Goal: Task Accomplishment & Management: Complete application form

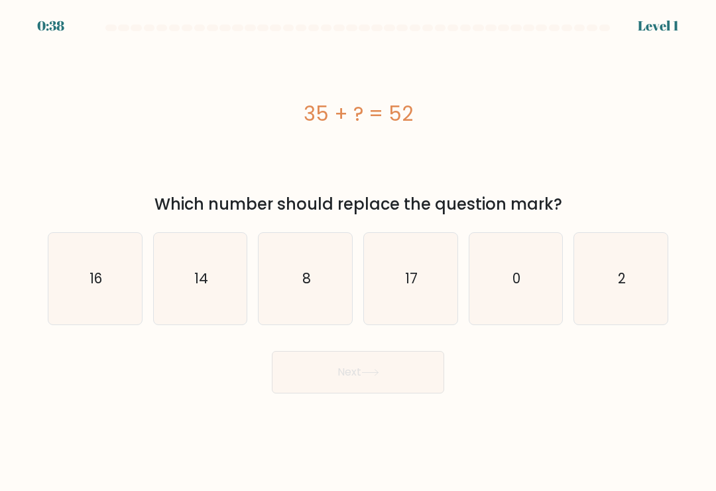
click at [410, 267] on icon "17" at bounding box center [411, 279] width 92 height 92
click at [359, 252] on input "d. 17" at bounding box center [358, 248] width 1 height 7
radio input "true"
click at [351, 383] on button "Next" at bounding box center [358, 372] width 172 height 42
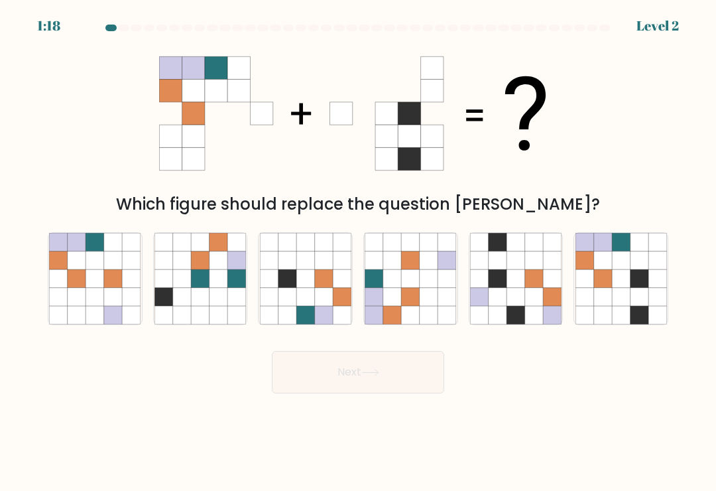
click at [109, 313] on icon at bounding box center [113, 315] width 18 height 18
click at [358, 252] on input "a." at bounding box center [358, 248] width 1 height 7
radio input "true"
click at [342, 393] on button "Next" at bounding box center [358, 372] width 172 height 42
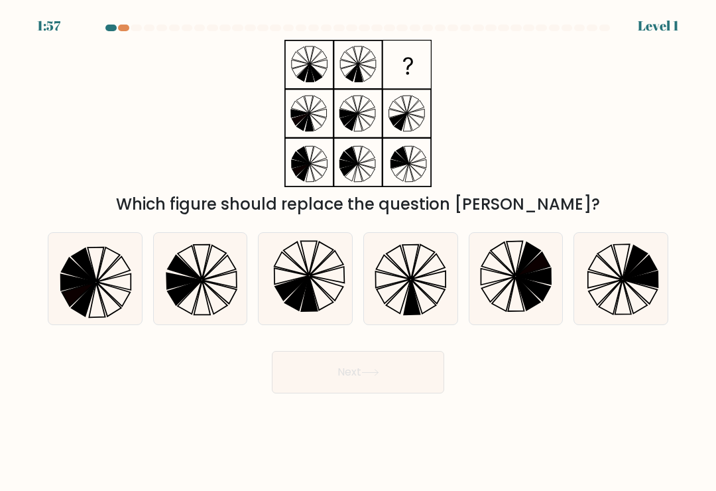
click at [411, 300] on icon at bounding box center [412, 297] width 16 height 34
click at [359, 252] on input "d." at bounding box center [358, 248] width 1 height 7
radio input "true"
click at [416, 377] on button "Next" at bounding box center [358, 372] width 172 height 42
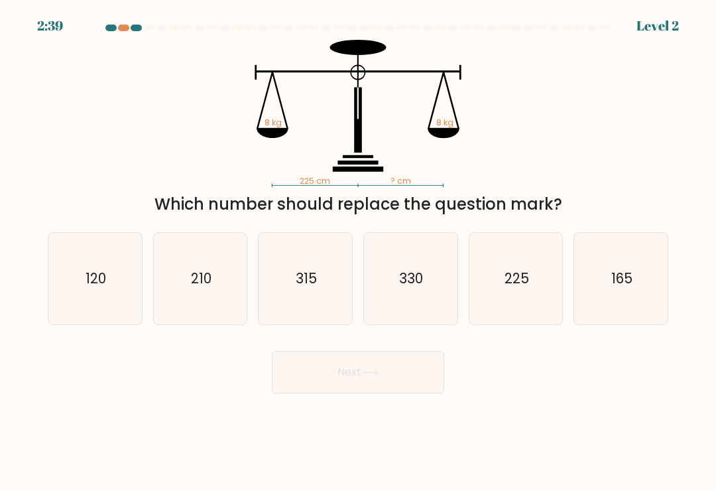
click at [521, 312] on icon "225" at bounding box center [516, 279] width 92 height 92
click at [359, 252] on input "e. 225" at bounding box center [358, 248] width 1 height 7
radio input "true"
click at [404, 376] on button "Next" at bounding box center [358, 372] width 172 height 42
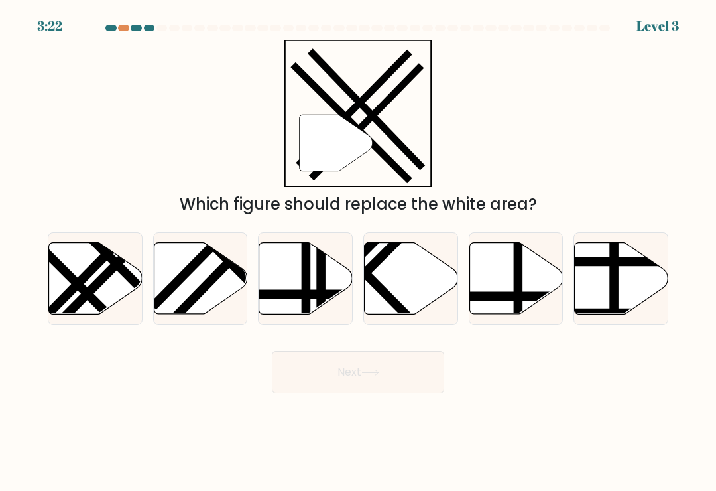
click at [223, 281] on icon at bounding box center [201, 279] width 94 height 72
click at [358, 252] on input "b." at bounding box center [358, 248] width 1 height 7
radio input "true"
click at [420, 378] on button "Next" at bounding box center [358, 372] width 172 height 42
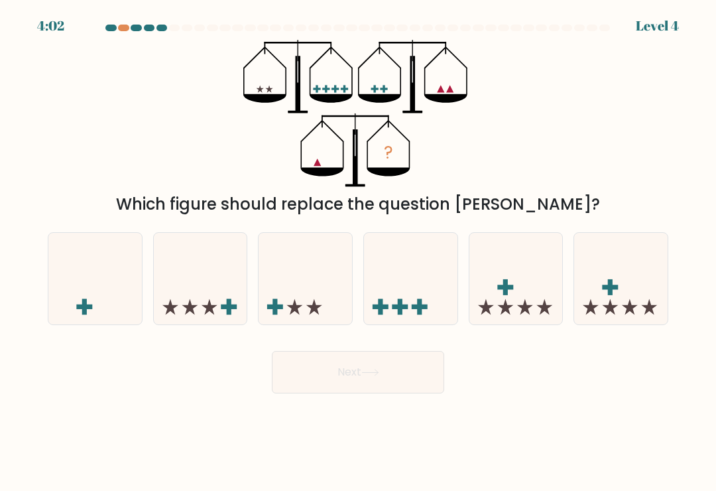
click at [113, 286] on icon at bounding box center [95, 279] width 94 height 78
click at [358, 252] on input "a." at bounding box center [358, 248] width 1 height 7
radio input "true"
click at [410, 383] on button "Next" at bounding box center [358, 372] width 172 height 42
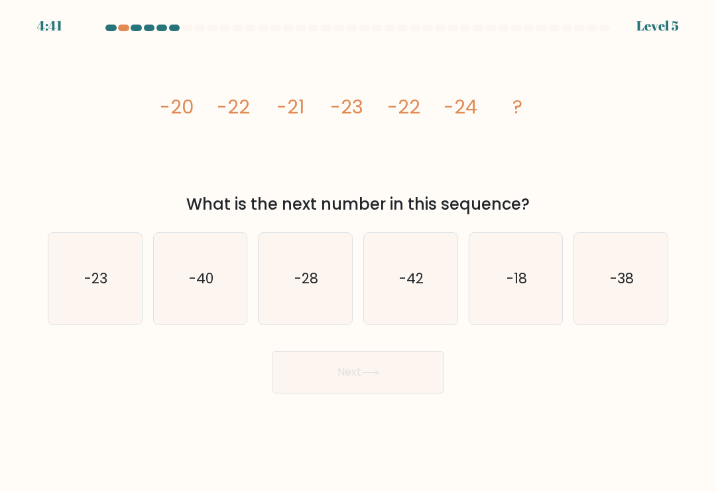
click at [114, 301] on icon "-23" at bounding box center [95, 279] width 92 height 92
click at [358, 252] on input "a. -23" at bounding box center [358, 248] width 1 height 7
radio input "true"
click at [395, 382] on button "Next" at bounding box center [358, 372] width 172 height 42
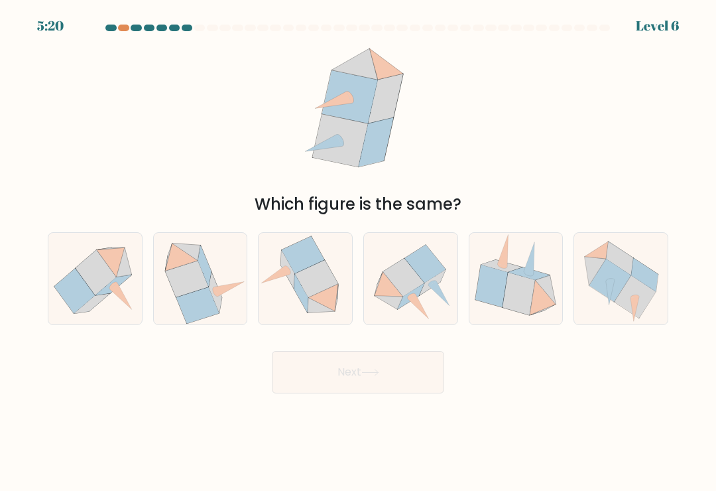
click at [521, 308] on icon at bounding box center [519, 294] width 32 height 42
click at [359, 252] on input "e." at bounding box center [358, 248] width 1 height 7
radio input "true"
click at [402, 371] on button "Next" at bounding box center [358, 372] width 172 height 42
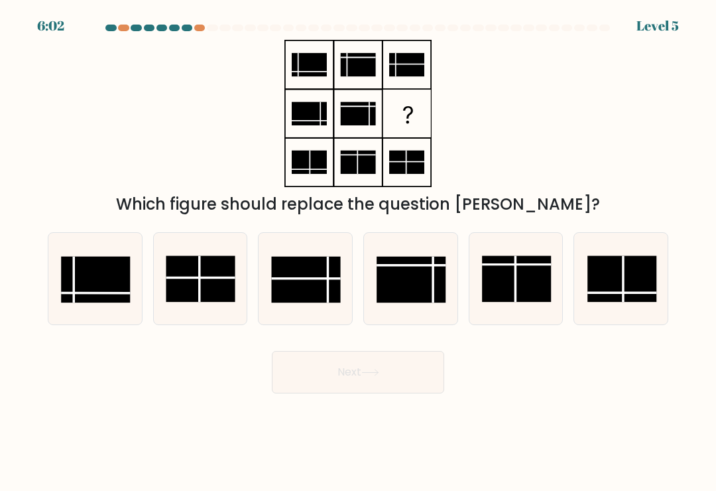
click at [319, 294] on rect at bounding box center [305, 280] width 69 height 46
click at [358, 252] on input "c." at bounding box center [358, 248] width 1 height 7
radio input "true"
click at [407, 379] on button "Next" at bounding box center [358, 372] width 172 height 42
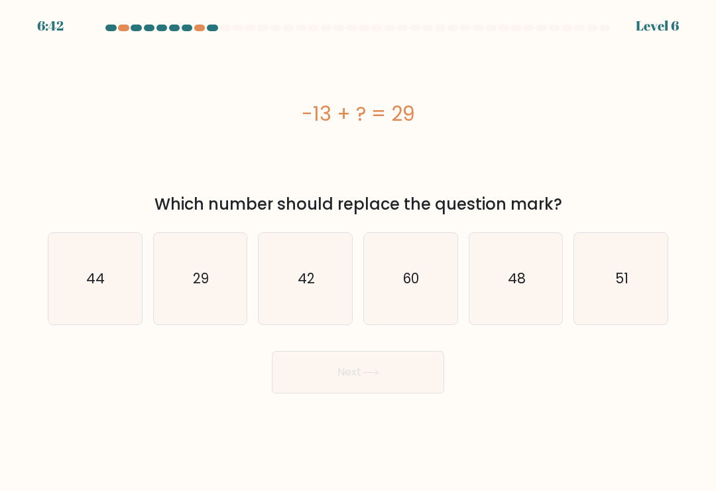
click at [204, 267] on icon "29" at bounding box center [201, 279] width 92 height 92
click at [358, 252] on input "b. 29" at bounding box center [358, 248] width 1 height 7
radio input "true"
click at [412, 385] on button "Next" at bounding box center [358, 372] width 172 height 42
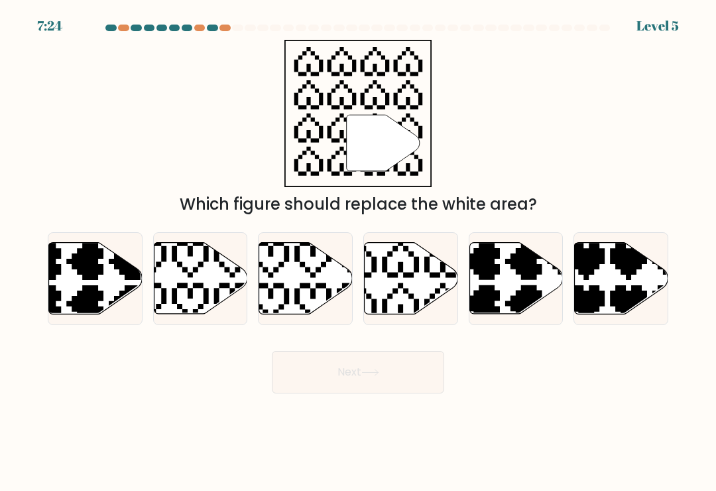
click at [418, 300] on icon at bounding box center [412, 279] width 94 height 72
click at [359, 252] on input "d." at bounding box center [358, 248] width 1 height 7
radio input "true"
click at [378, 375] on icon at bounding box center [370, 372] width 16 height 6
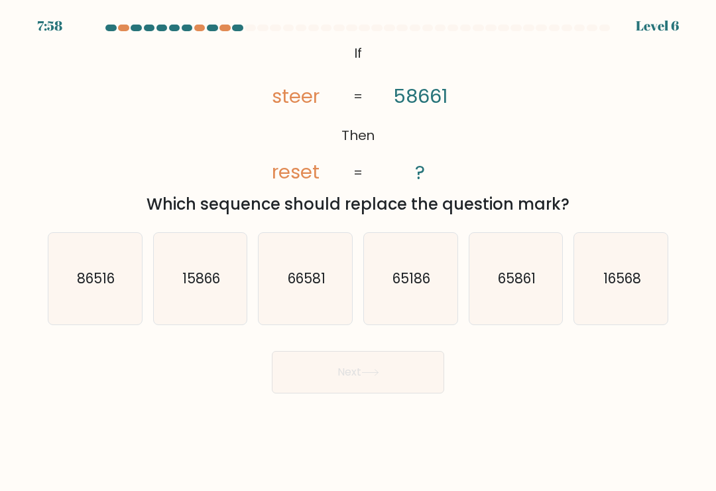
click at [531, 310] on icon "65861" at bounding box center [516, 279] width 92 height 92
click at [359, 252] on input "e. 65861" at bounding box center [358, 248] width 1 height 7
radio input "true"
click at [391, 390] on button "Next" at bounding box center [358, 372] width 172 height 42
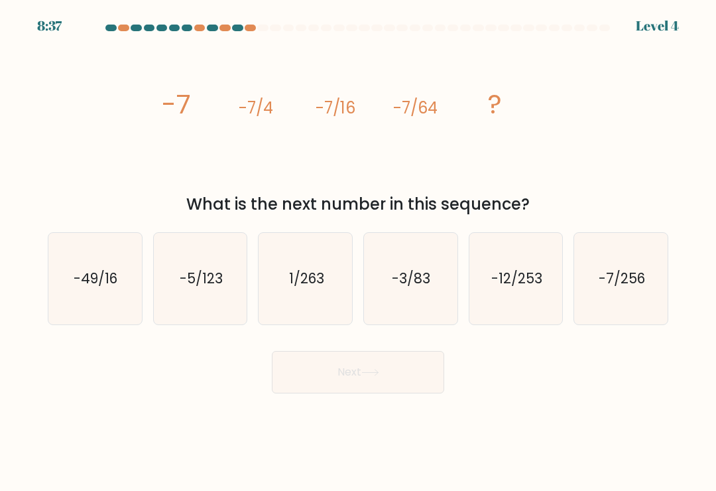
click at [614, 311] on icon "-7/256" at bounding box center [622, 279] width 92 height 92
click at [359, 252] on input "f. -7/256" at bounding box center [358, 248] width 1 height 7
radio input "true"
click at [414, 375] on button "Next" at bounding box center [358, 372] width 172 height 42
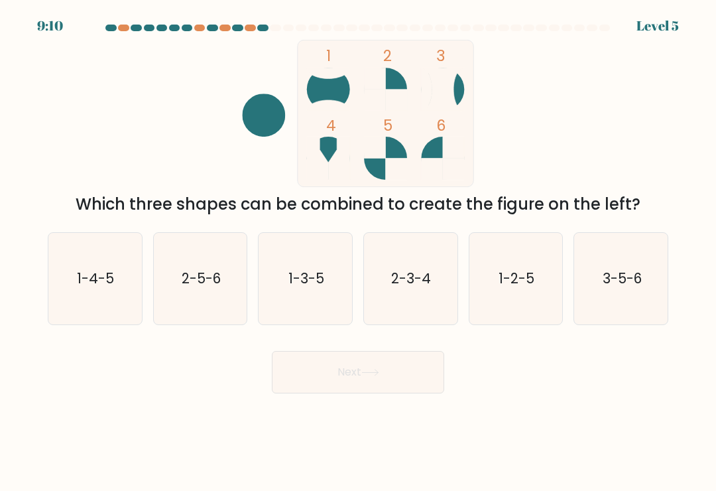
click at [222, 294] on icon "2-5-6" at bounding box center [201, 279] width 92 height 92
click at [358, 252] on input "b. 2-5-6" at bounding box center [358, 248] width 1 height 7
radio input "true"
click at [410, 392] on button "Next" at bounding box center [358, 372] width 172 height 42
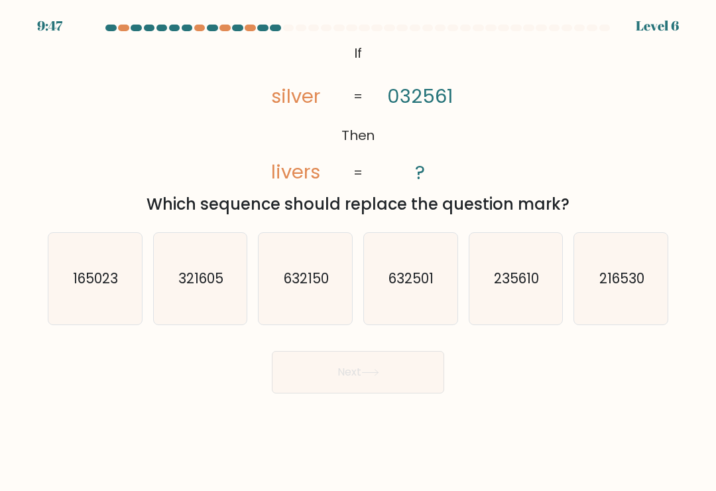
click at [117, 296] on icon "165023" at bounding box center [95, 279] width 92 height 92
click at [358, 252] on input "a. 165023" at bounding box center [358, 248] width 1 height 7
radio input "true"
click at [398, 385] on button "Next" at bounding box center [358, 372] width 172 height 42
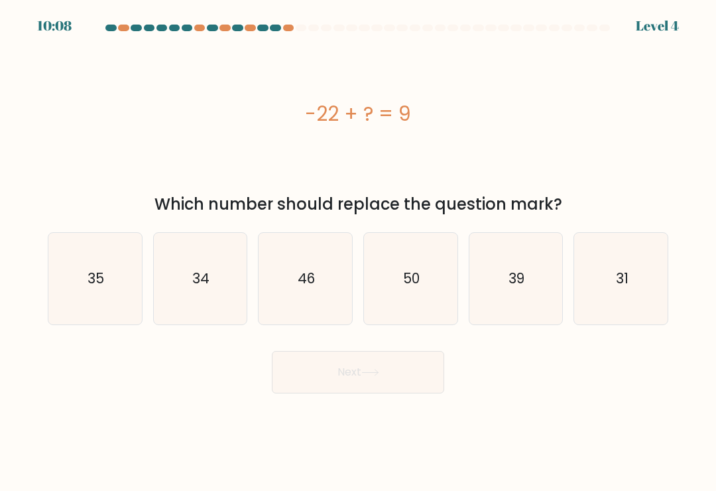
click at [318, 300] on icon "46" at bounding box center [306, 279] width 92 height 92
click at [358, 252] on input "c. 46" at bounding box center [358, 248] width 1 height 7
radio input "true"
click at [223, 296] on icon "34" at bounding box center [201, 279] width 92 height 92
click at [358, 252] on input "b. 34" at bounding box center [358, 248] width 1 height 7
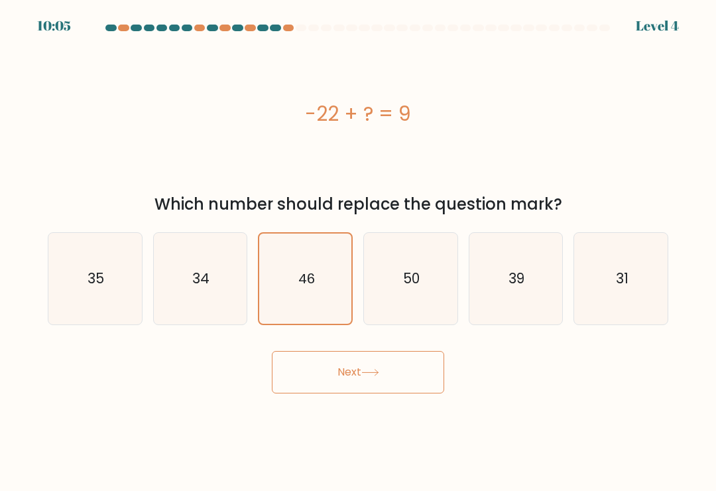
radio input "true"
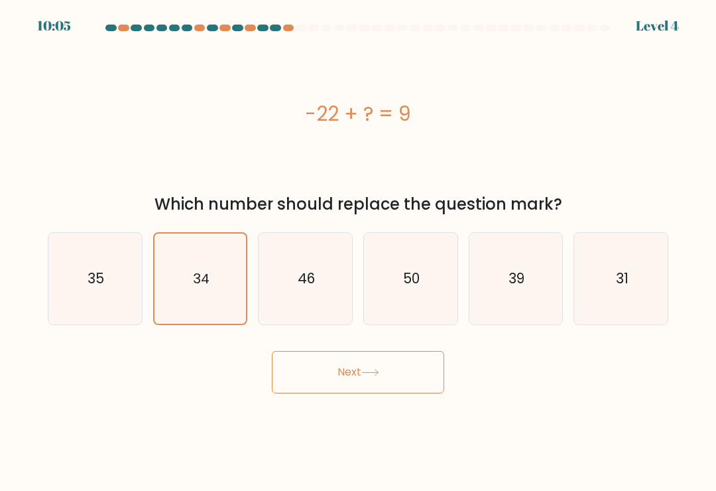
click at [362, 383] on button "Next" at bounding box center [358, 372] width 172 height 42
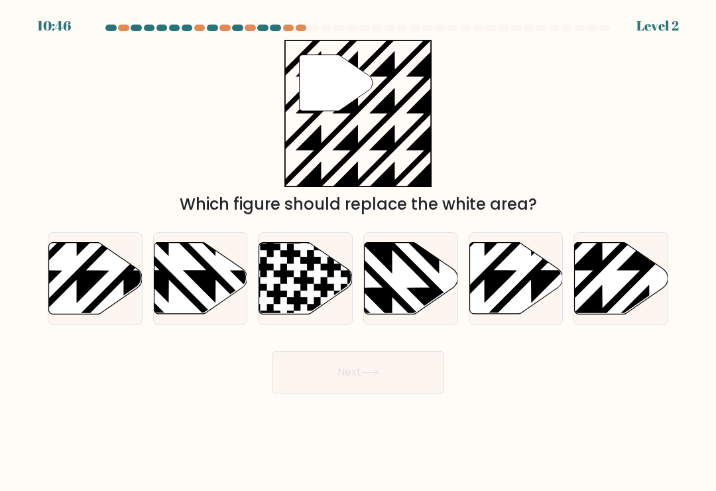
click at [609, 299] on icon at bounding box center [622, 279] width 94 height 72
click at [359, 252] on input "f." at bounding box center [358, 248] width 1 height 7
radio input "true"
click at [386, 370] on button "Next" at bounding box center [358, 372] width 172 height 42
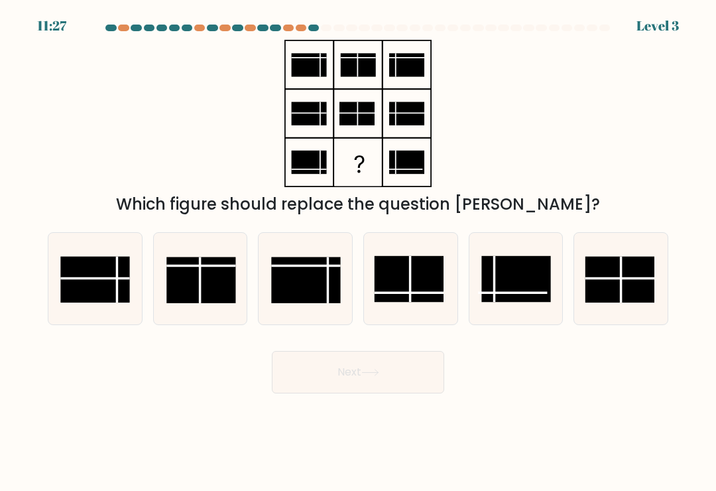
click at [418, 302] on rect at bounding box center [409, 279] width 69 height 46
click at [359, 252] on input "d." at bounding box center [358, 248] width 1 height 7
radio input "true"
click at [392, 375] on button "Next" at bounding box center [358, 372] width 172 height 42
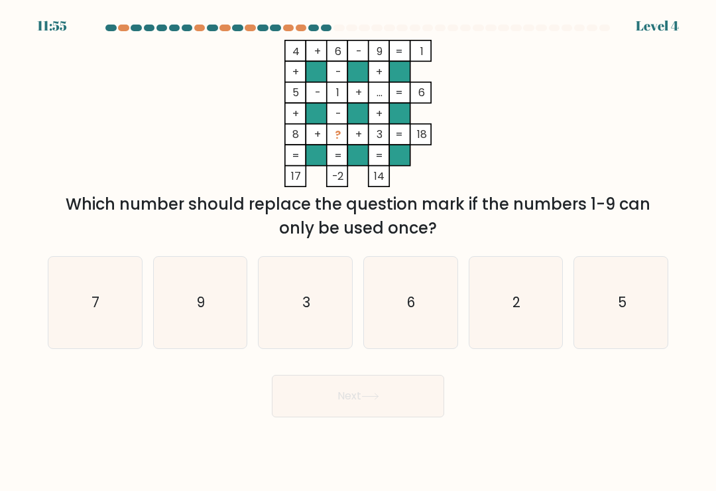
click at [107, 318] on icon "7" at bounding box center [95, 303] width 92 height 92
click at [358, 252] on input "a. 7" at bounding box center [358, 248] width 1 height 7
radio input "true"
click at [365, 389] on button "Next" at bounding box center [358, 396] width 172 height 42
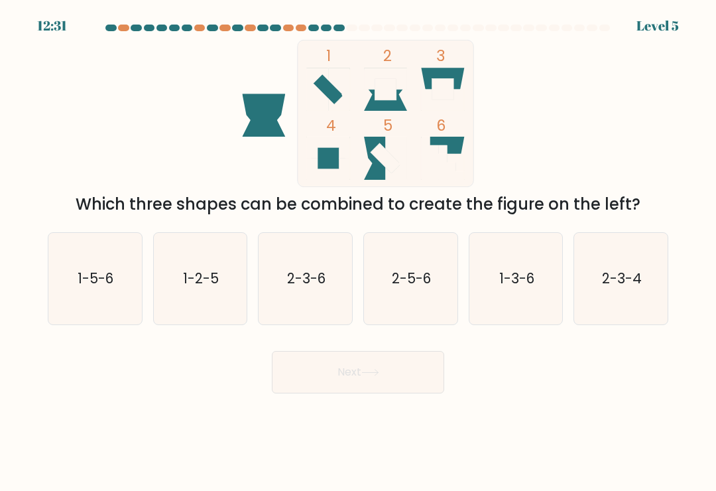
click at [314, 304] on icon "2-3-6" at bounding box center [306, 279] width 92 height 92
click at [358, 252] on input "c. 2-3-6" at bounding box center [358, 248] width 1 height 7
radio input "true"
click at [372, 376] on icon at bounding box center [370, 372] width 18 height 7
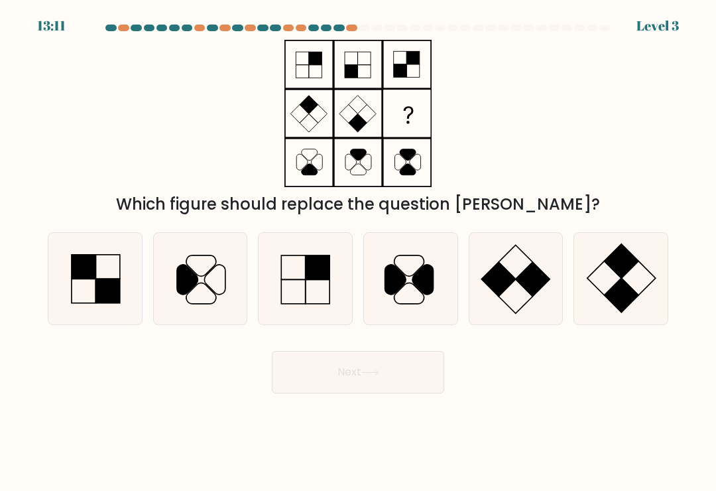
click at [619, 302] on rect at bounding box center [621, 295] width 34 height 34
click at [359, 252] on input "f." at bounding box center [358, 248] width 1 height 7
radio input "true"
click at [389, 371] on button "Next" at bounding box center [358, 372] width 172 height 42
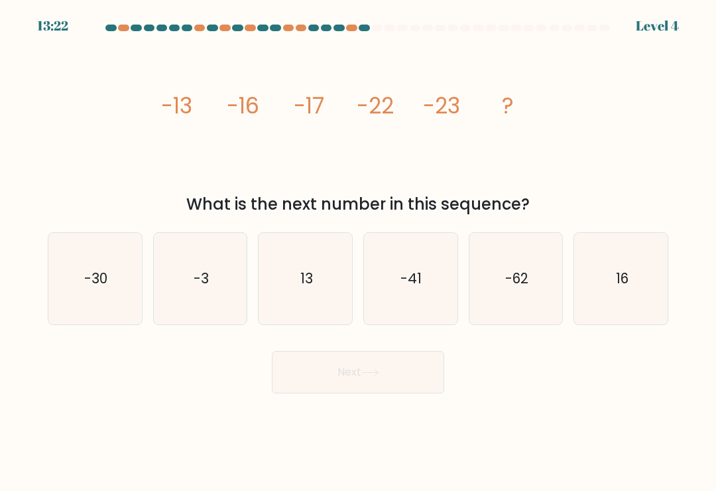
click at [110, 298] on icon "-30" at bounding box center [95, 279] width 92 height 92
click at [358, 252] on input "a. -30" at bounding box center [358, 248] width 1 height 7
radio input "true"
click at [376, 407] on body "13:21 Level 4" at bounding box center [358, 245] width 716 height 491
click at [377, 372] on button "Next" at bounding box center [358, 372] width 172 height 42
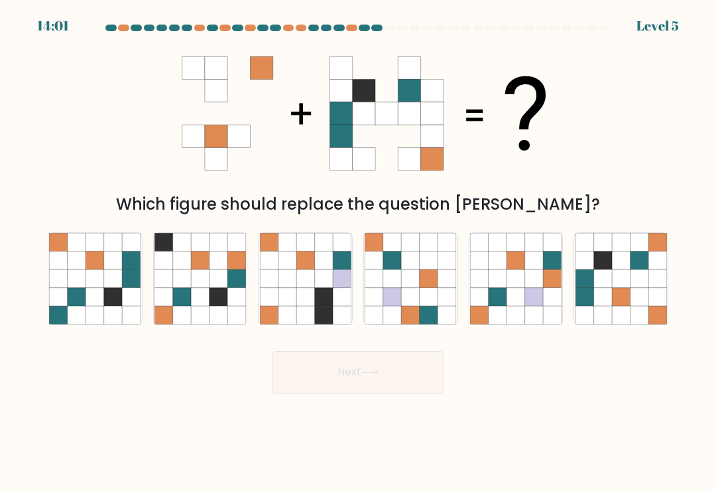
click at [629, 260] on icon at bounding box center [621, 260] width 18 height 18
click at [359, 252] on input "f." at bounding box center [358, 248] width 1 height 7
radio input "true"
click at [405, 368] on button "Next" at bounding box center [358, 372] width 172 height 42
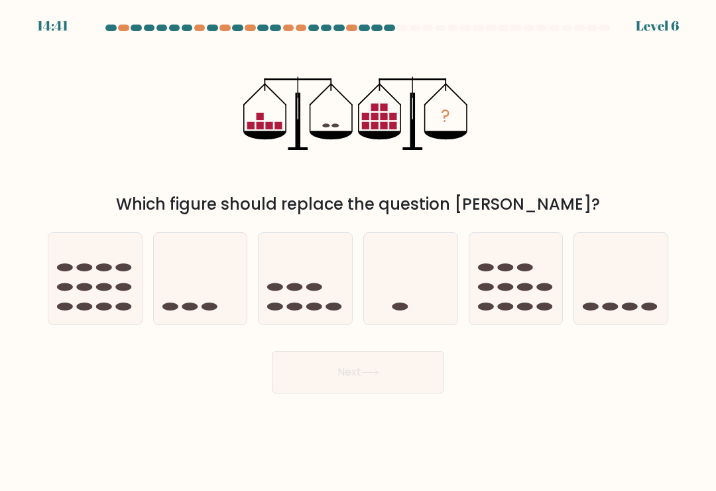
click at [519, 304] on icon at bounding box center [516, 279] width 94 height 78
click at [359, 252] on input "e." at bounding box center [358, 248] width 1 height 7
radio input "true"
click at [410, 368] on button "Next" at bounding box center [358, 372] width 172 height 42
